Goal: Information Seeking & Learning: Learn about a topic

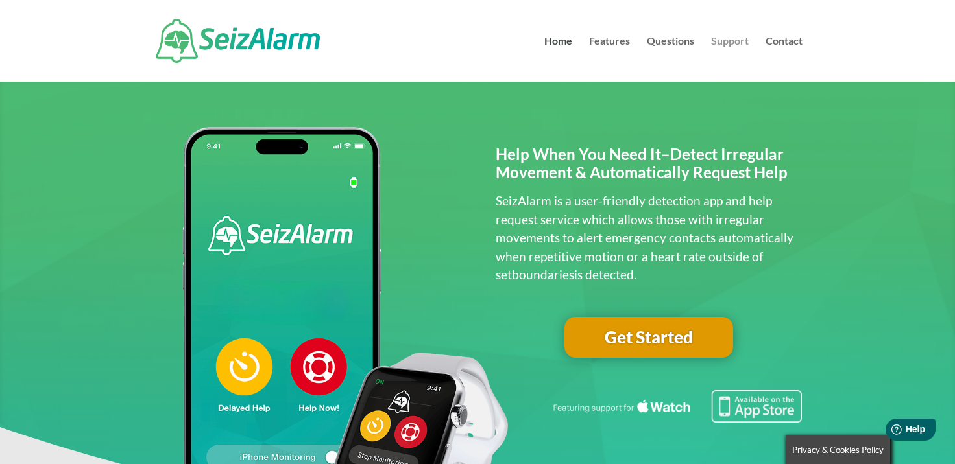
click at [730, 38] on link "Support" at bounding box center [730, 58] width 38 height 45
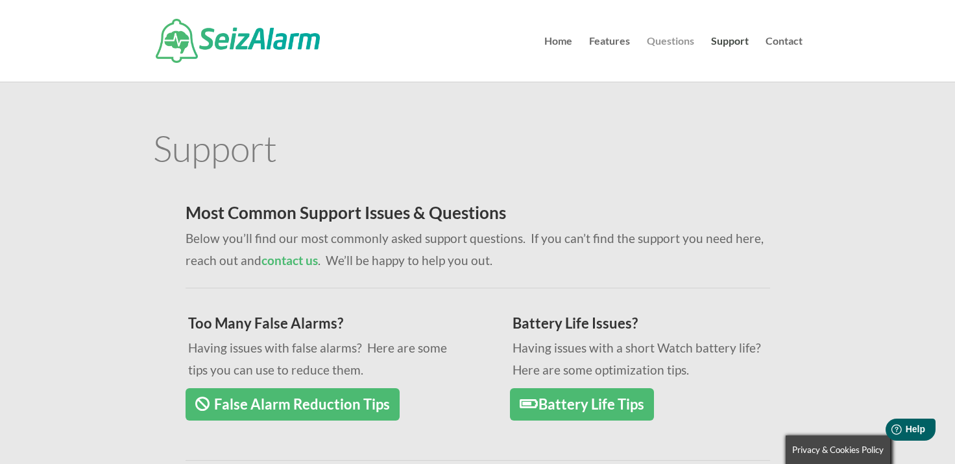
click at [653, 48] on link "Questions" at bounding box center [670, 58] width 47 height 45
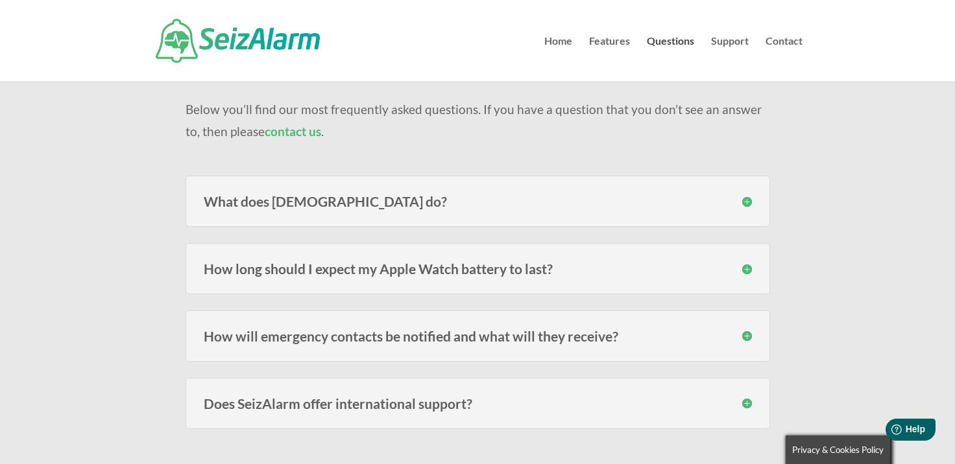
scroll to position [124, 0]
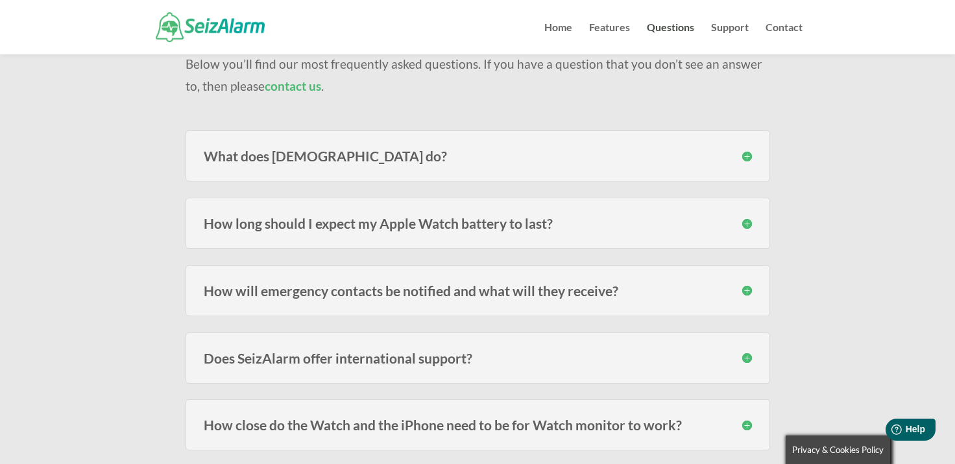
click at [355, 354] on h3 "Does SeizAlarm offer international support?" at bounding box center [478, 359] width 548 height 14
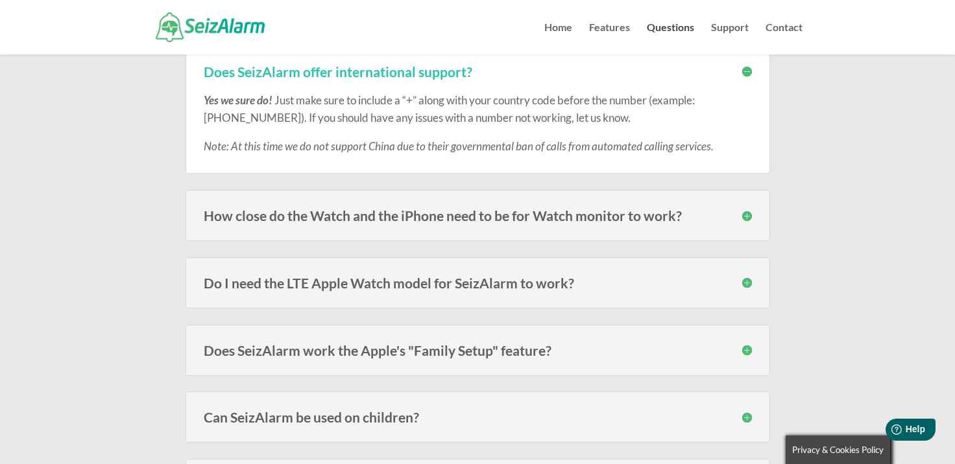
scroll to position [413, 0]
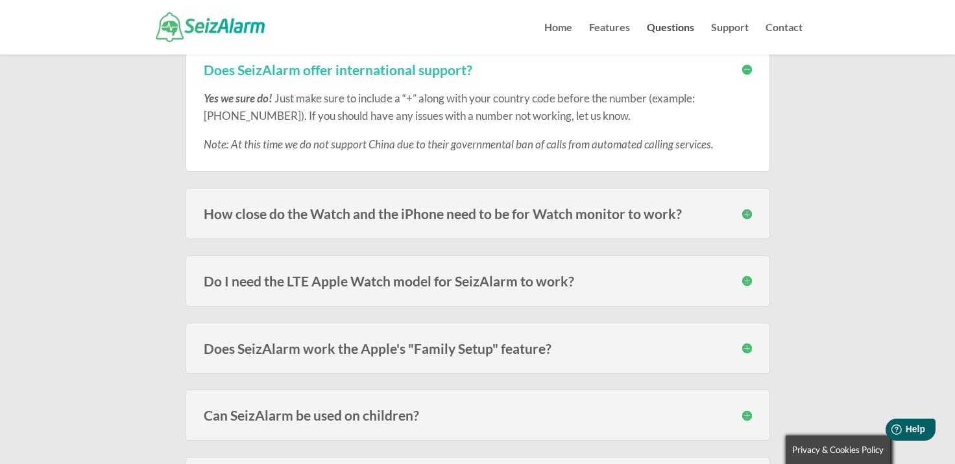
click at [300, 226] on div "How close do the Watch and the iPhone need to be for Watch monitor to work? The…" at bounding box center [478, 213] width 584 height 51
click at [337, 278] on h3 "Do I need the LTE Apple Watch model for SeizAlarm to work?" at bounding box center [478, 281] width 548 height 14
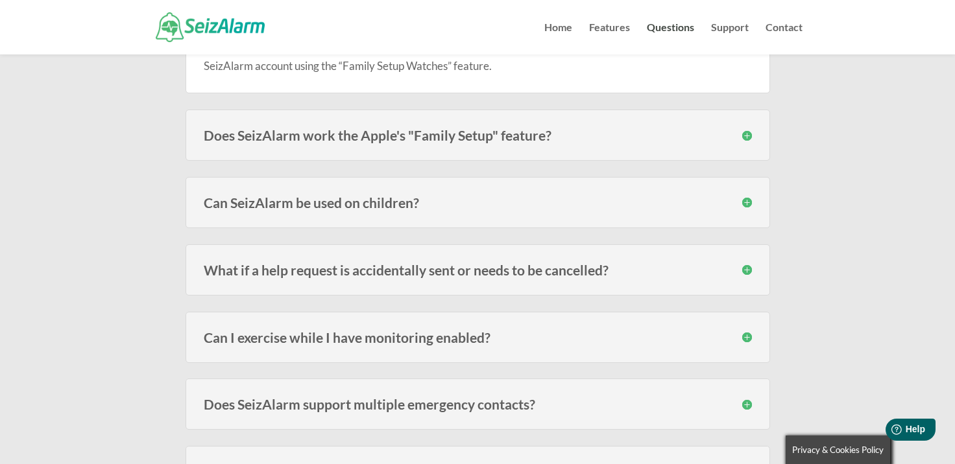
scroll to position [703, 0]
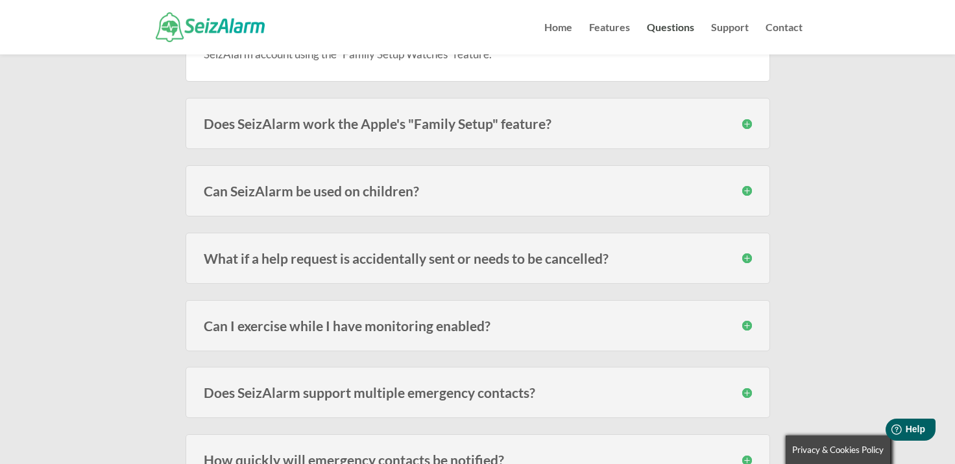
click at [370, 123] on h3 "Does SeizAlarm work the Apple's "Family Setup" feature?" at bounding box center [478, 124] width 548 height 14
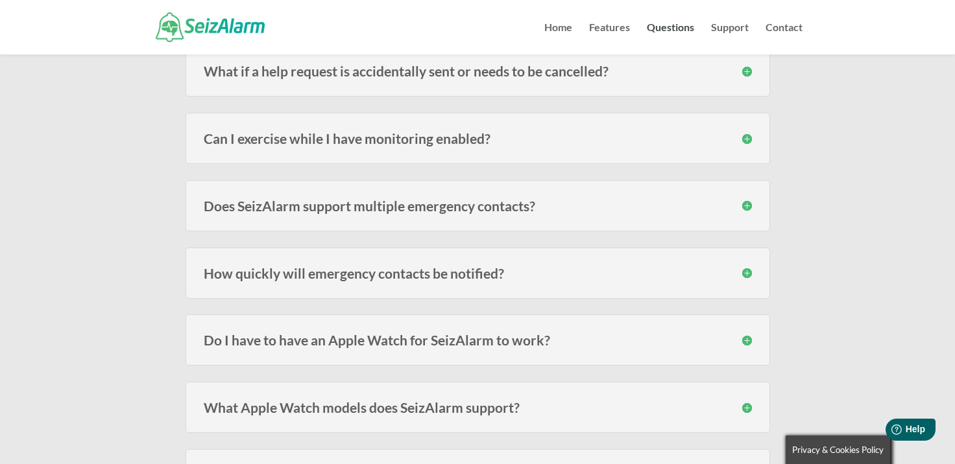
scroll to position [954, 0]
click at [307, 355] on div "Do I have to have an Apple Watch for SeizAlarm to work? No , the Watch adds the…" at bounding box center [478, 342] width 584 height 51
click at [306, 343] on h3 "Do I have to have an Apple Watch for SeizAlarm to work?" at bounding box center [478, 342] width 548 height 14
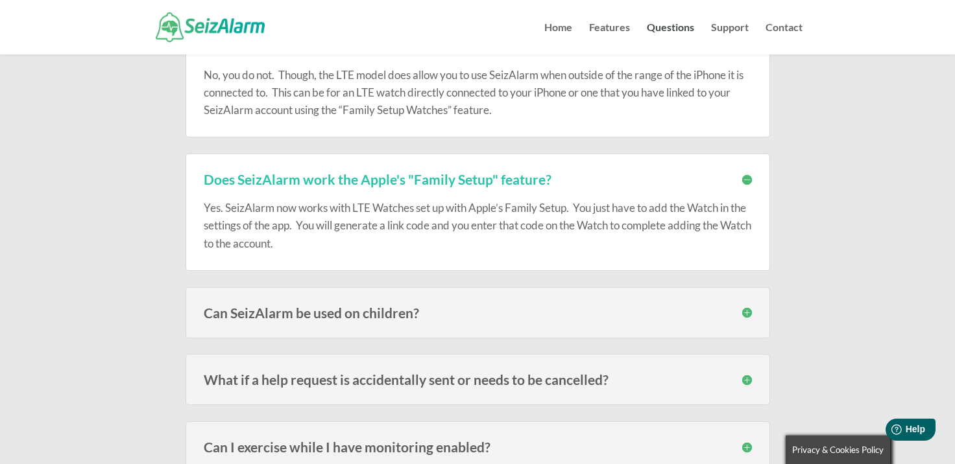
scroll to position [0, 0]
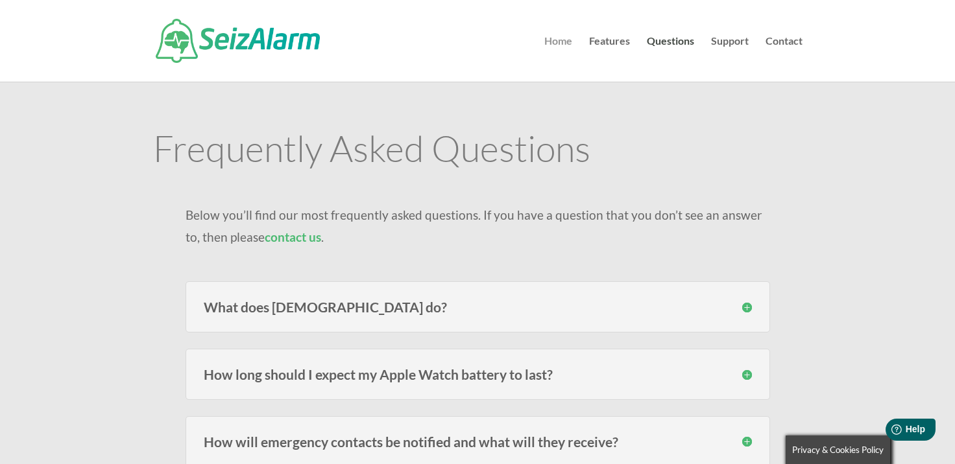
click at [562, 46] on link "Home" at bounding box center [558, 58] width 28 height 45
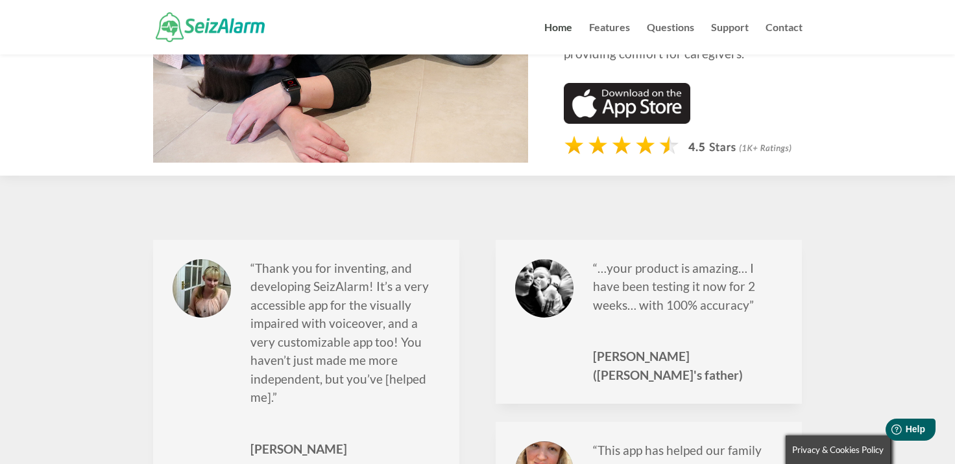
scroll to position [1495, 0]
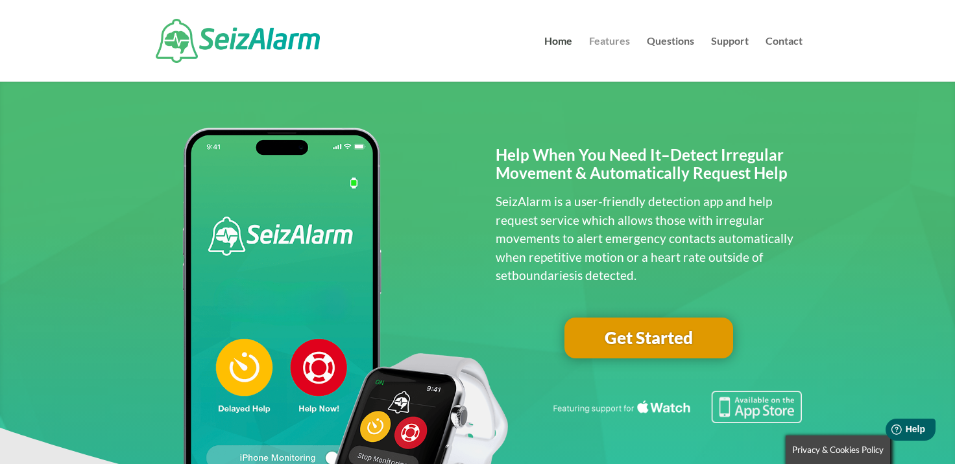
click at [613, 43] on link "Features" at bounding box center [609, 58] width 41 height 45
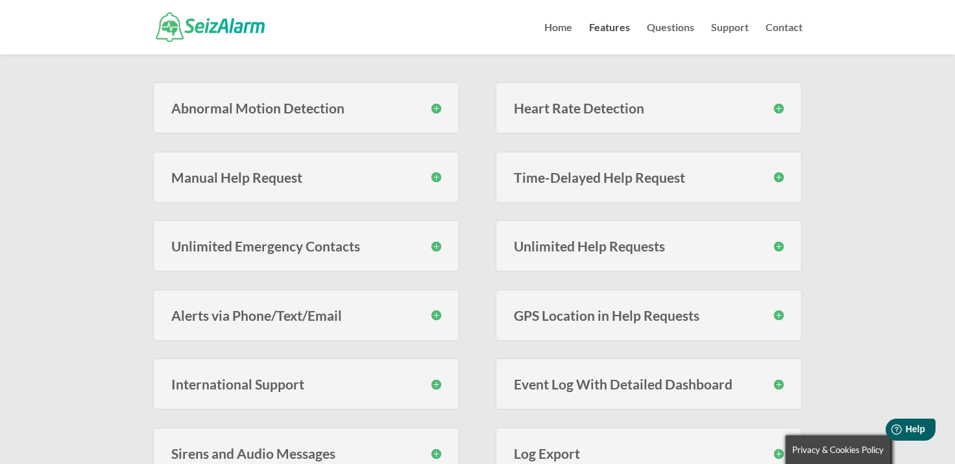
scroll to position [317, 0]
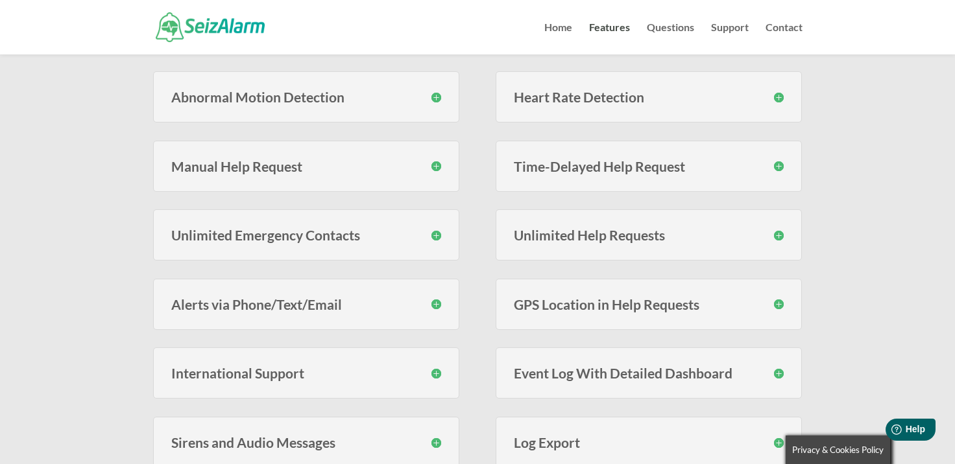
click at [246, 294] on div "Alerts via Phone/Text/Email You have the option to have your emergency contacts…" at bounding box center [306, 304] width 307 height 51
click at [245, 308] on h3 "Alerts via Phone/Text/Email" at bounding box center [306, 305] width 270 height 14
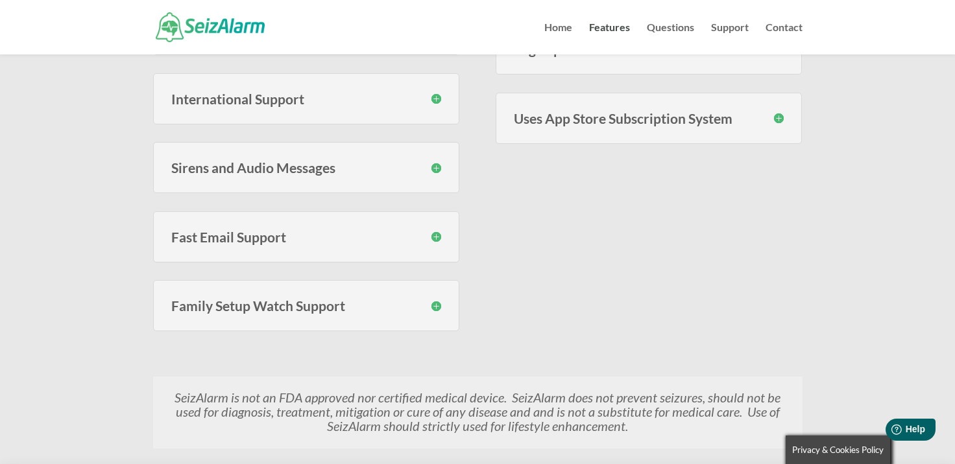
scroll to position [709, 0]
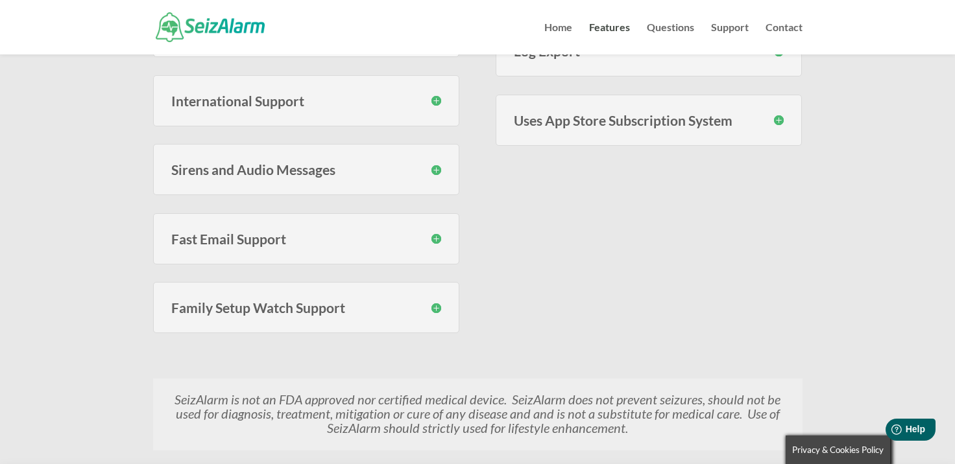
click at [252, 308] on h3 "Family Setup Watch Support" at bounding box center [306, 308] width 270 height 14
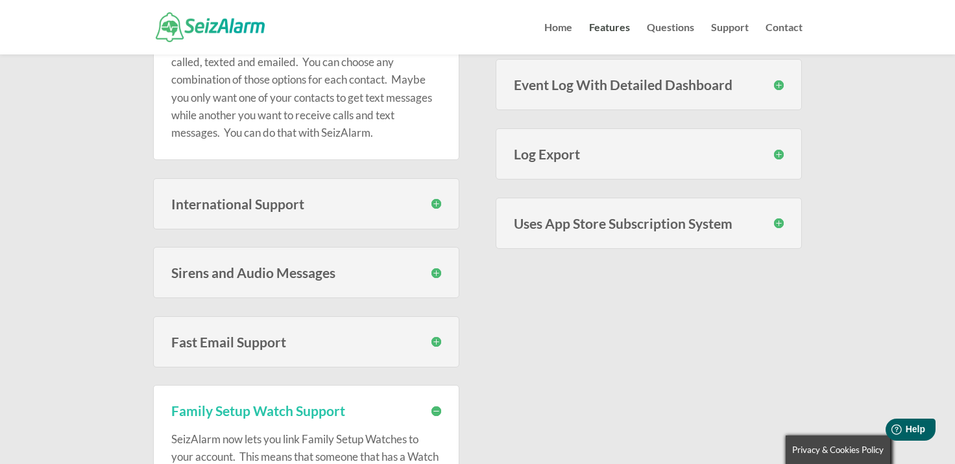
scroll to position [605, 0]
click at [258, 267] on h3 "Sirens and Audio Messages" at bounding box center [306, 274] width 270 height 14
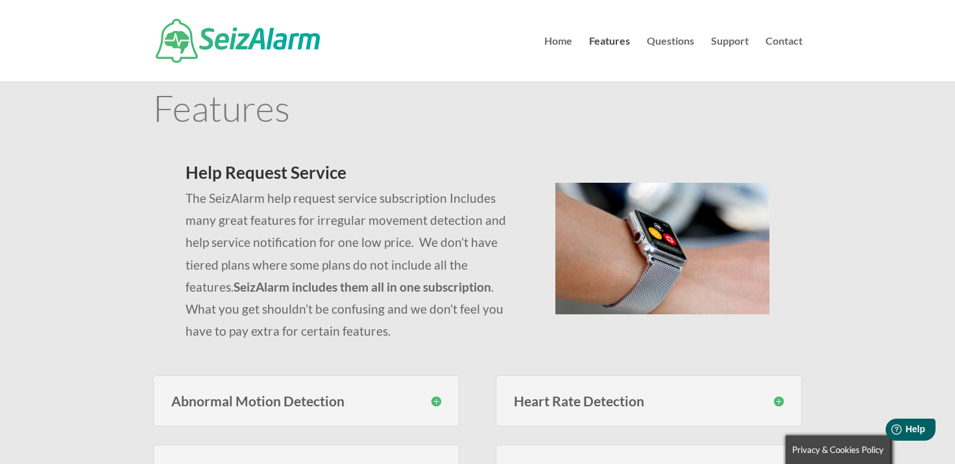
scroll to position [0, 0]
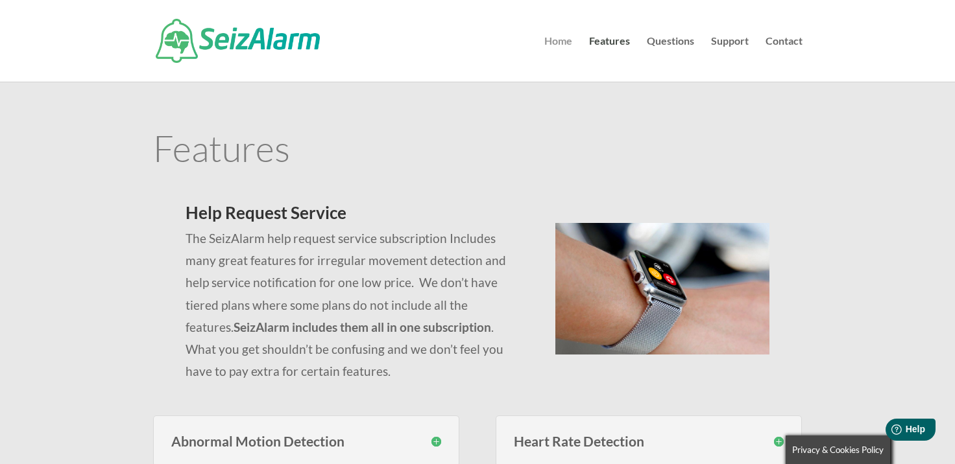
click at [553, 45] on link "Home" at bounding box center [558, 58] width 28 height 45
